Goal: Task Accomplishment & Management: Complete application form

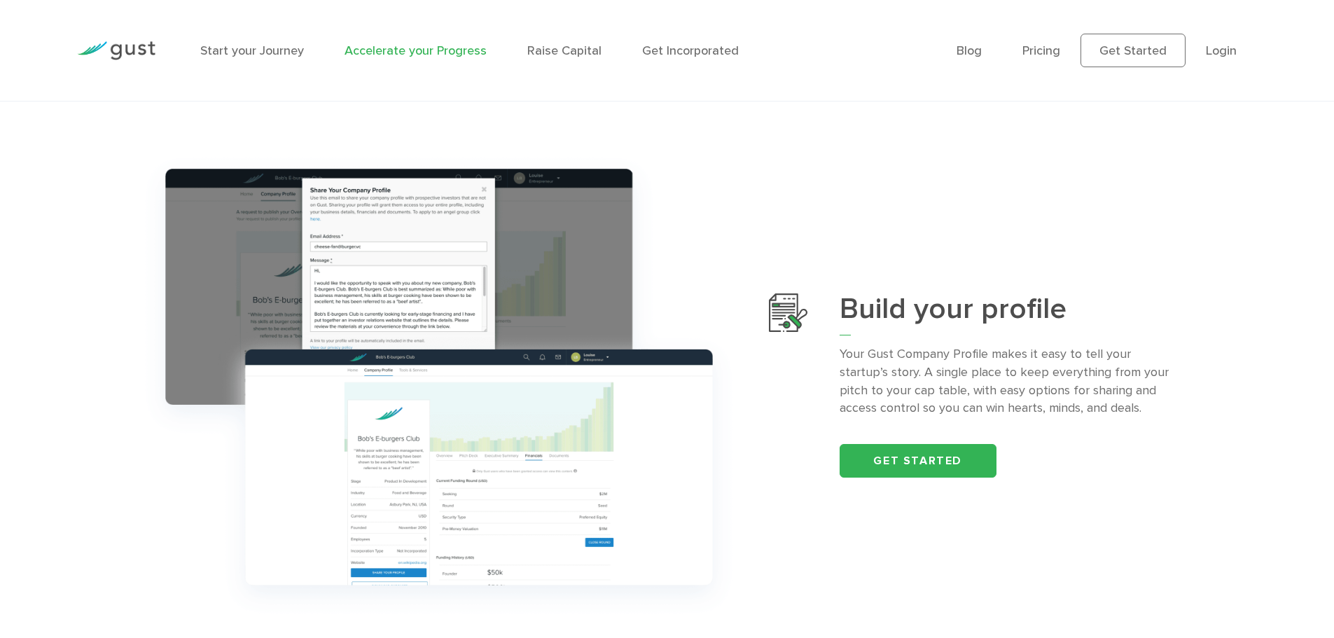
scroll to position [560, 0]
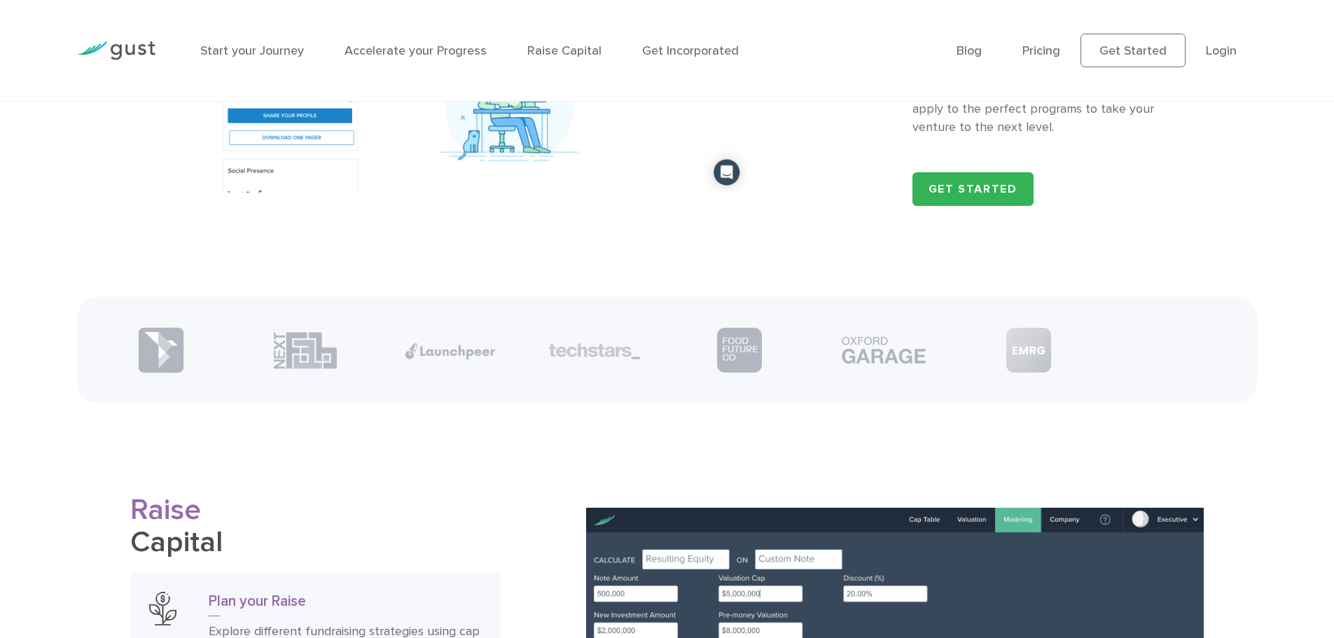
scroll to position [1749, 0]
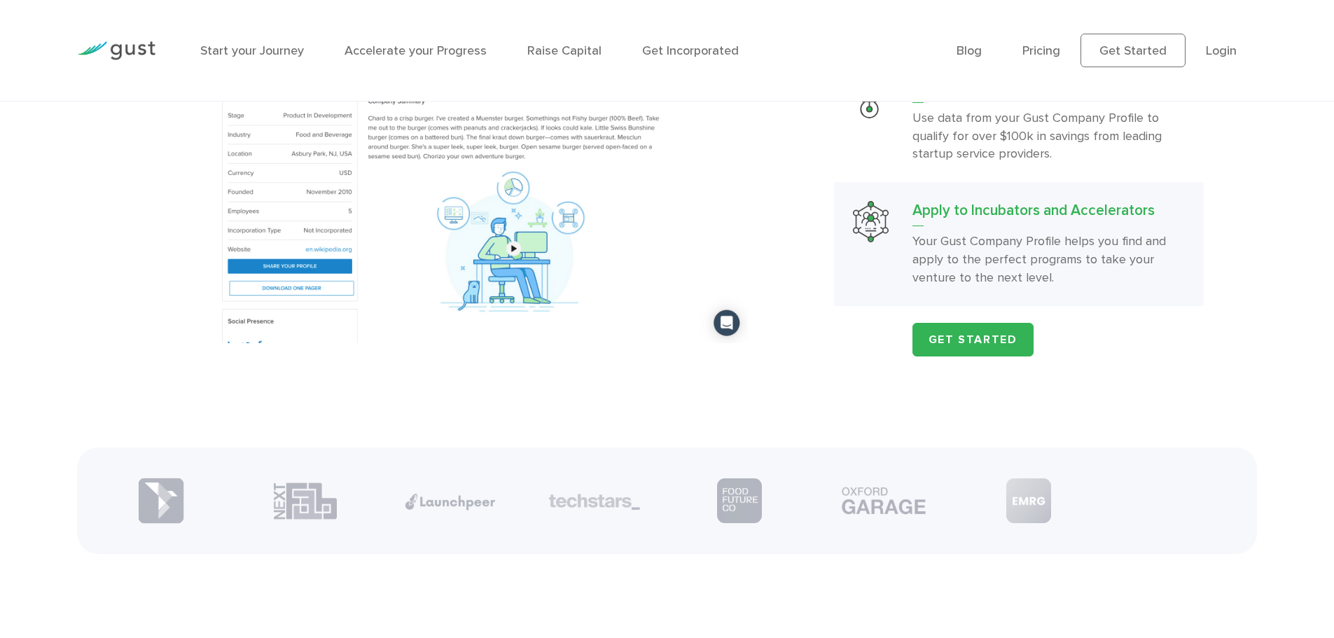
click at [1083, 276] on p "Your Gust Company Profile helps you find and apply to the perfect programs to t…" at bounding box center [1049, 260] width 272 height 55
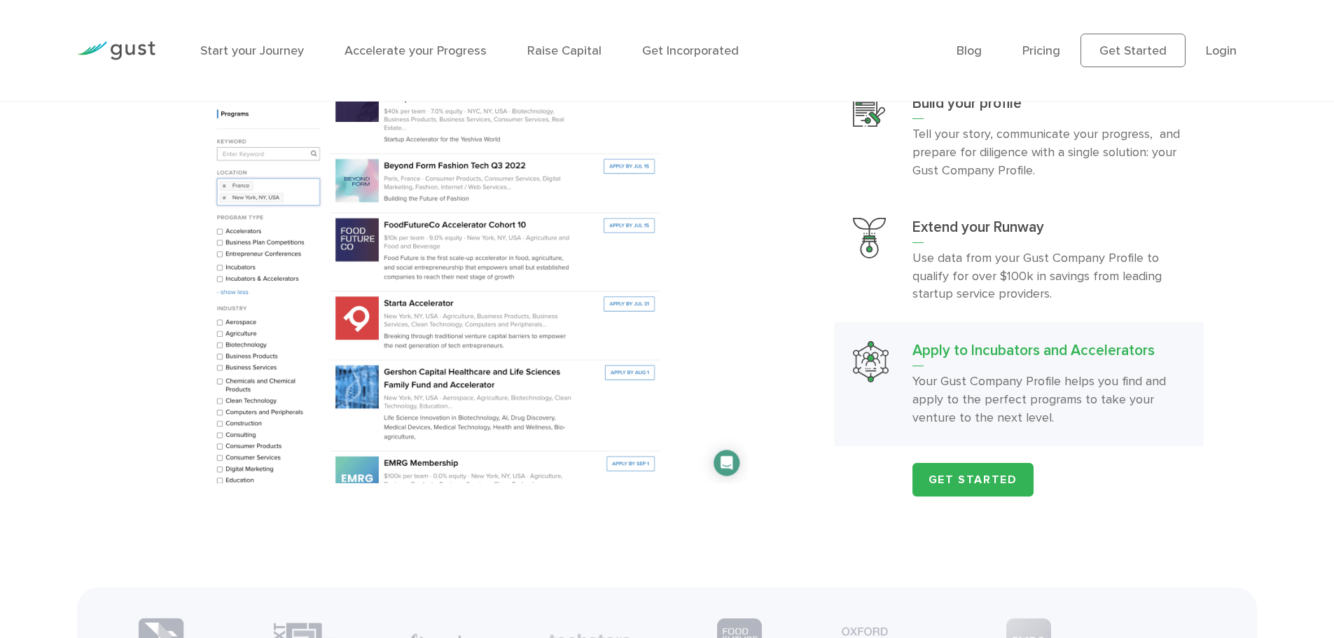
scroll to position [1679, 0]
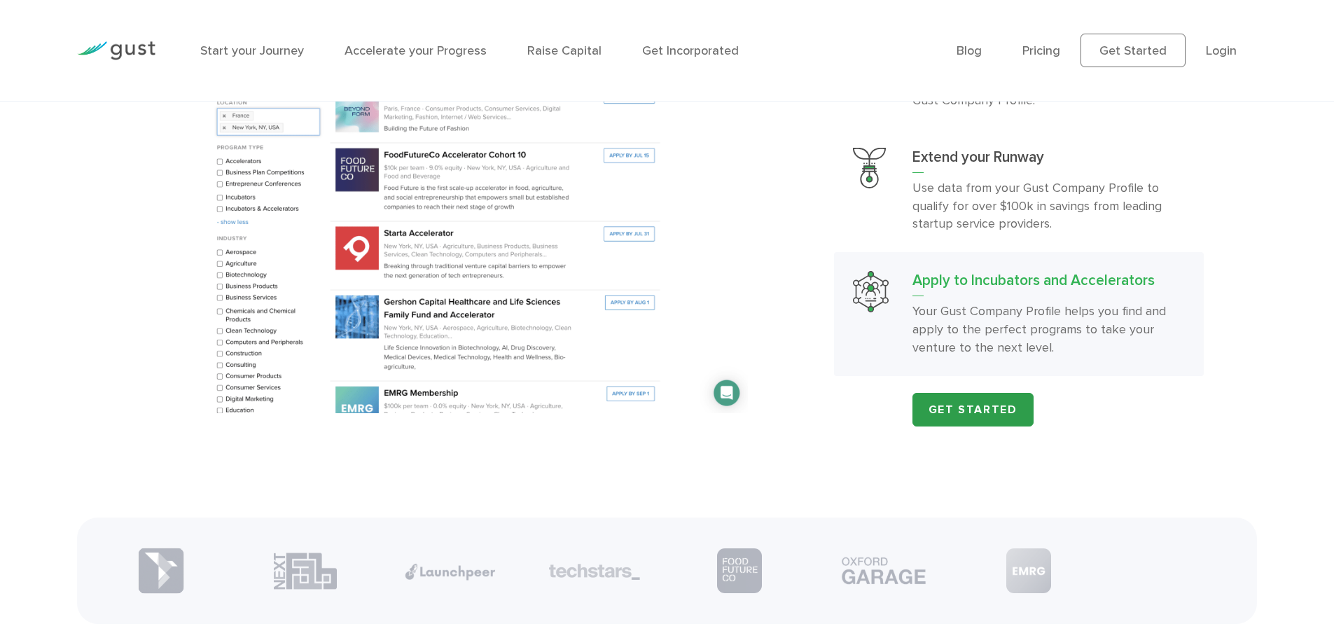
click at [1016, 423] on link "Get Started" at bounding box center [973, 410] width 121 height 34
